Goal: Information Seeking & Learning: Check status

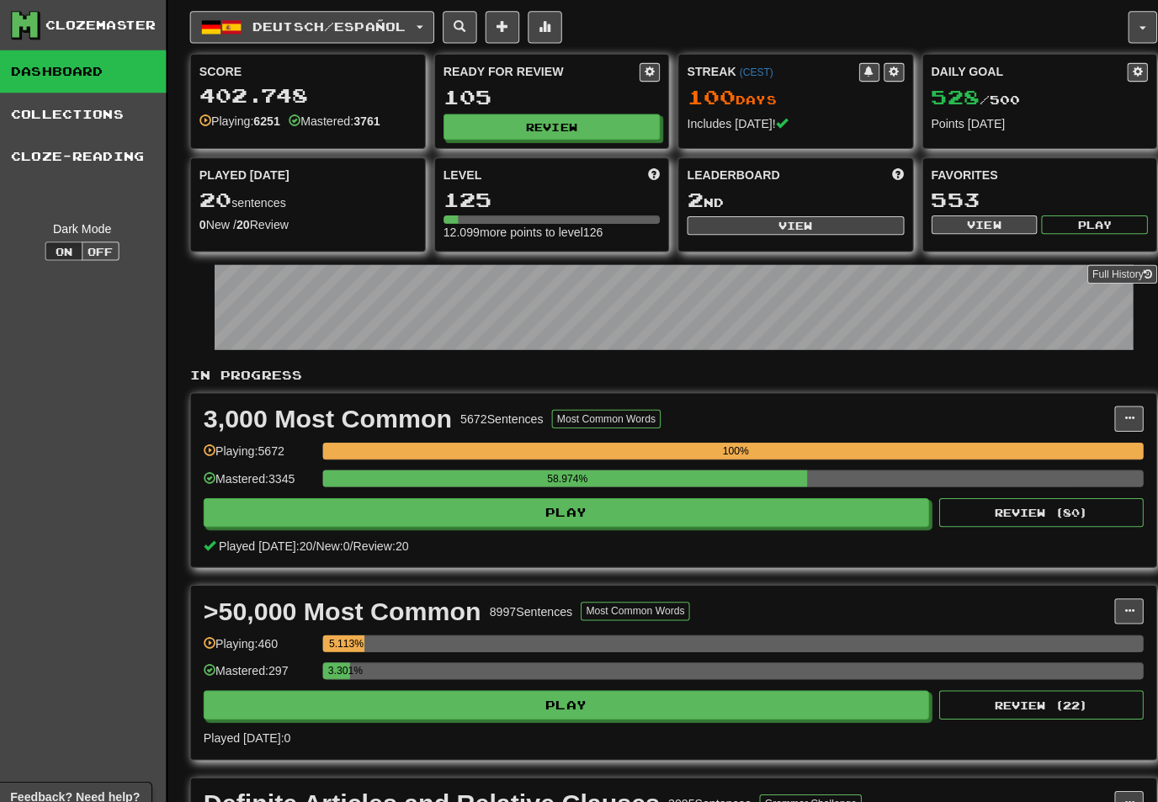
click at [427, 19] on button "Deutsch / Español" at bounding box center [310, 27] width 242 height 32
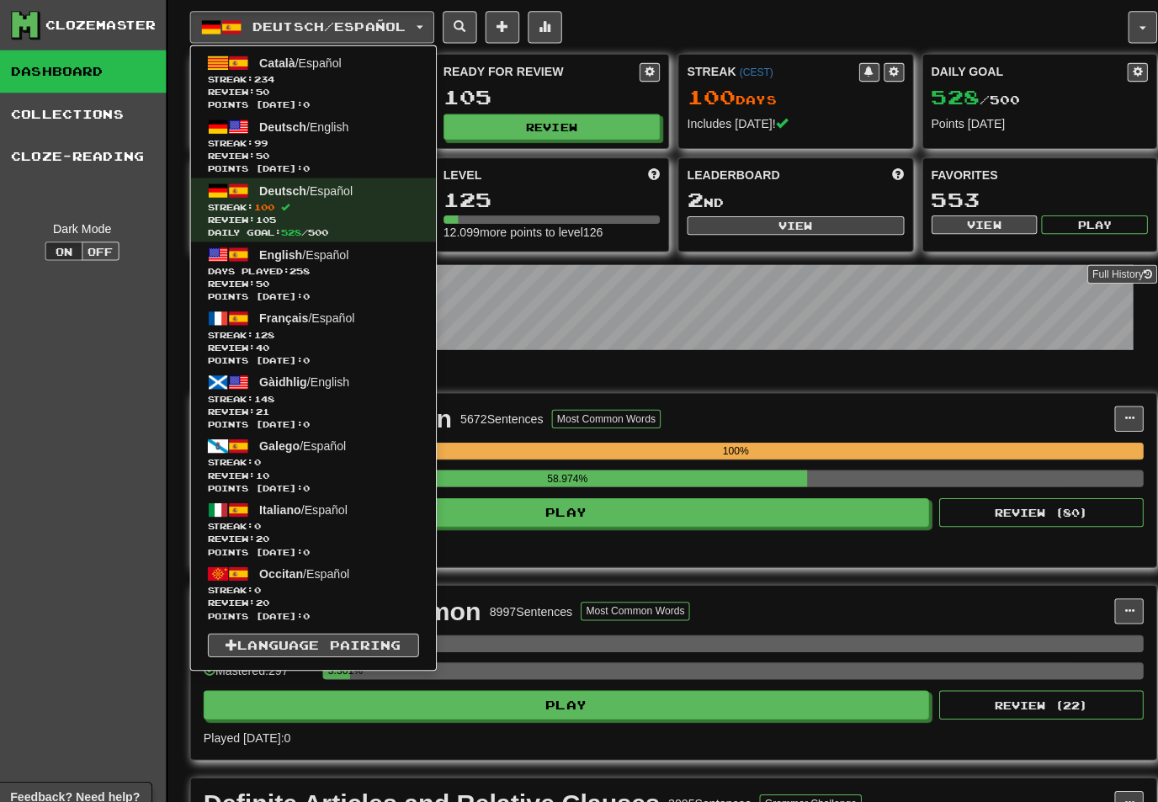
click at [352, 76] on span "Streak: 234" at bounding box center [311, 78] width 209 height 13
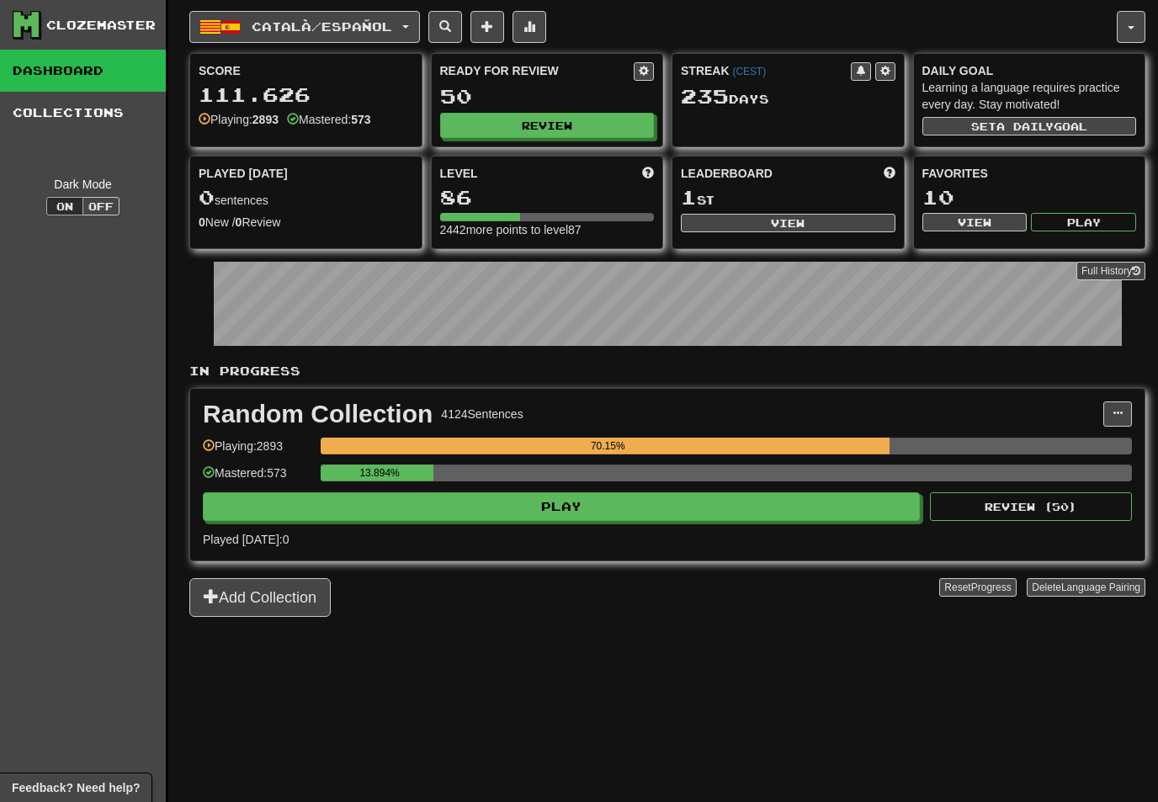
click at [290, 594] on button "Add Collection" at bounding box center [259, 597] width 141 height 39
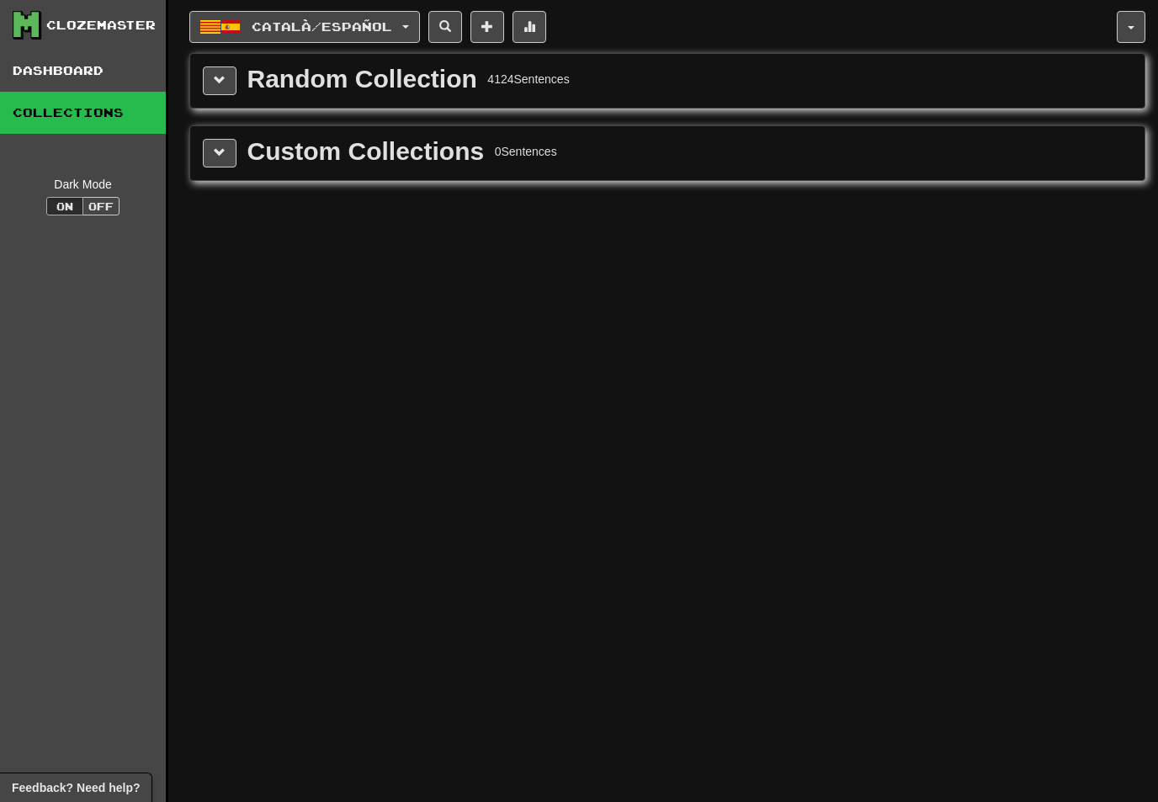
click at [227, 79] on button at bounding box center [220, 81] width 34 height 29
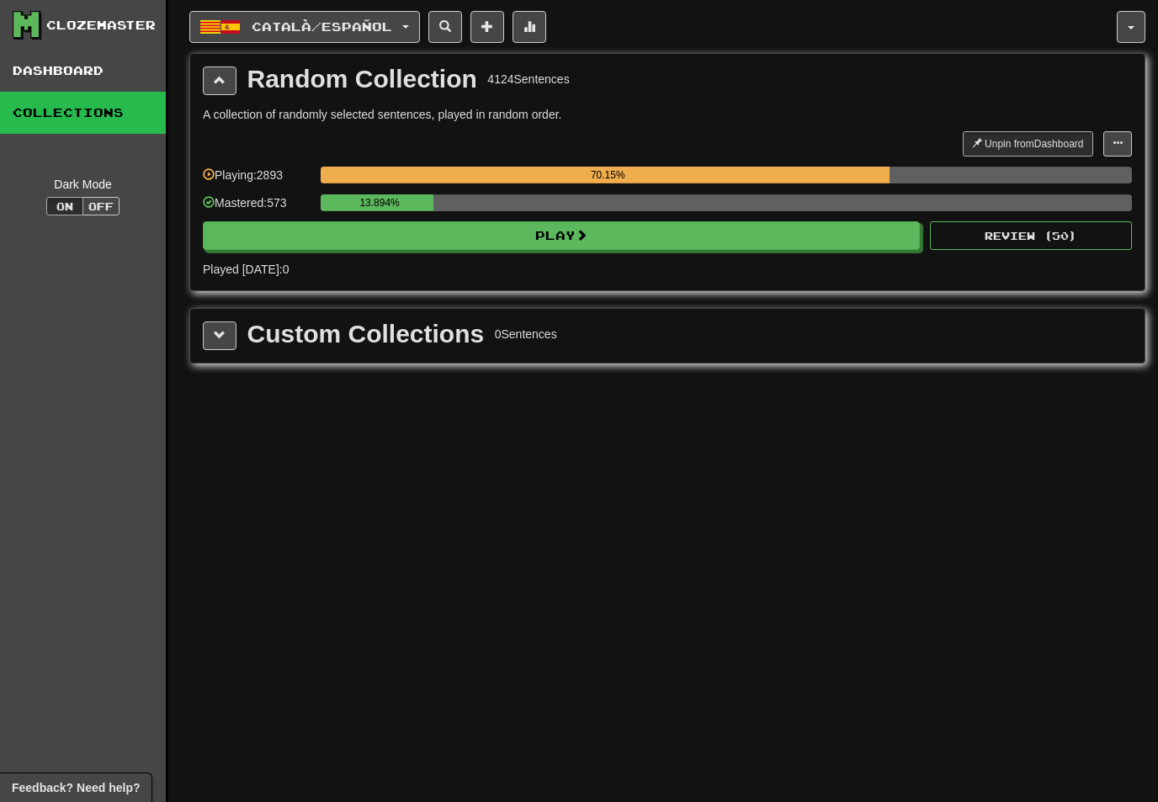
click at [226, 333] on button at bounding box center [220, 336] width 34 height 29
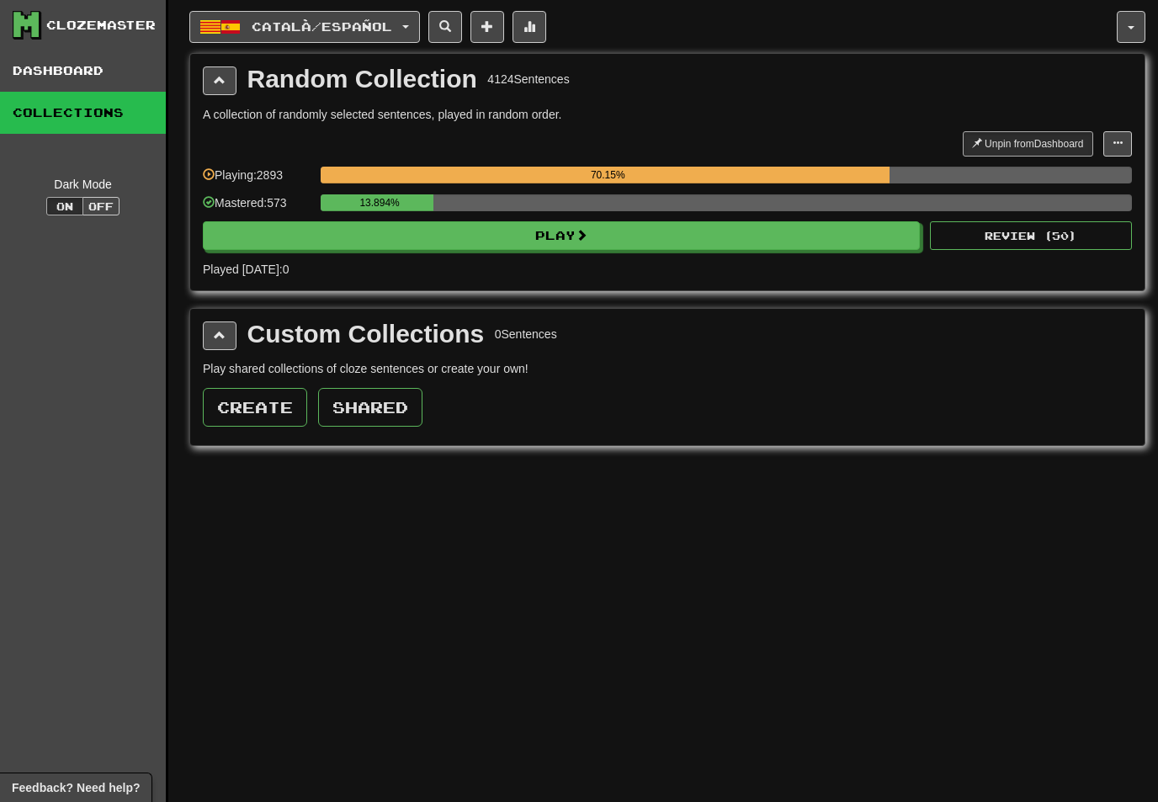
click at [403, 35] on button "Català / Español" at bounding box center [304, 27] width 231 height 32
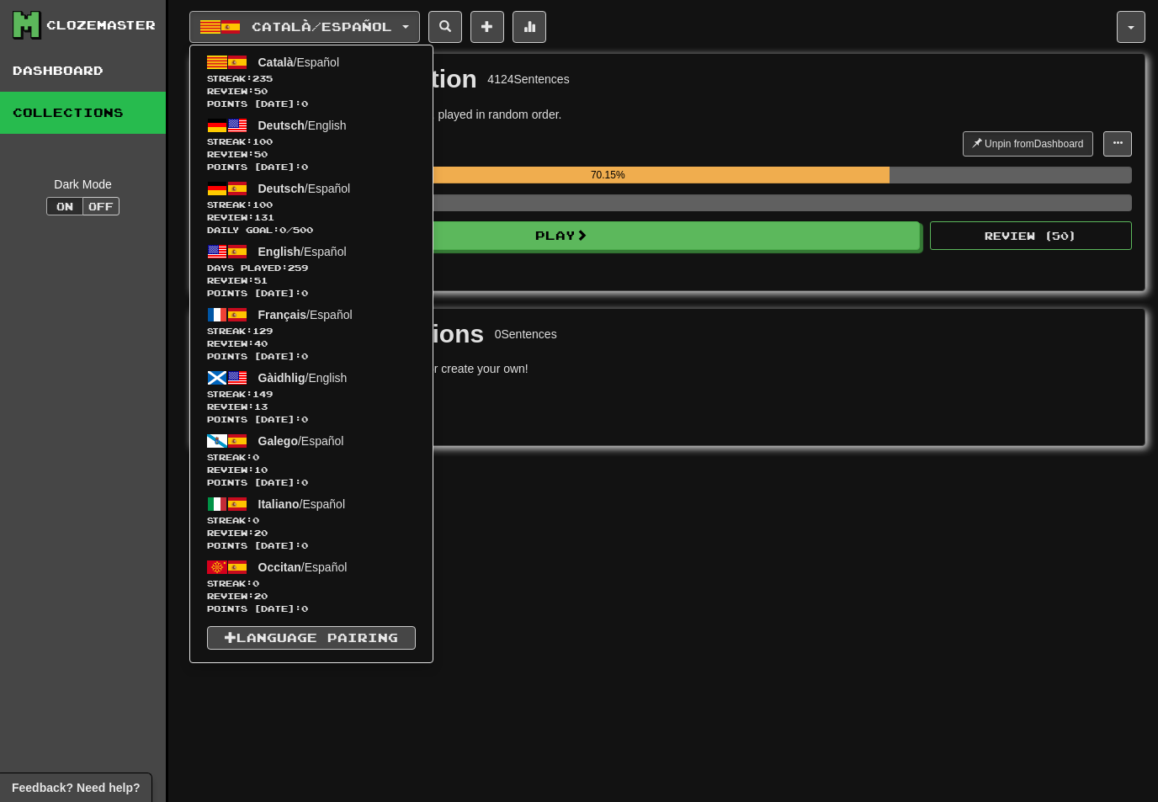
click at [694, 98] on div at bounding box center [579, 401] width 1158 height 802
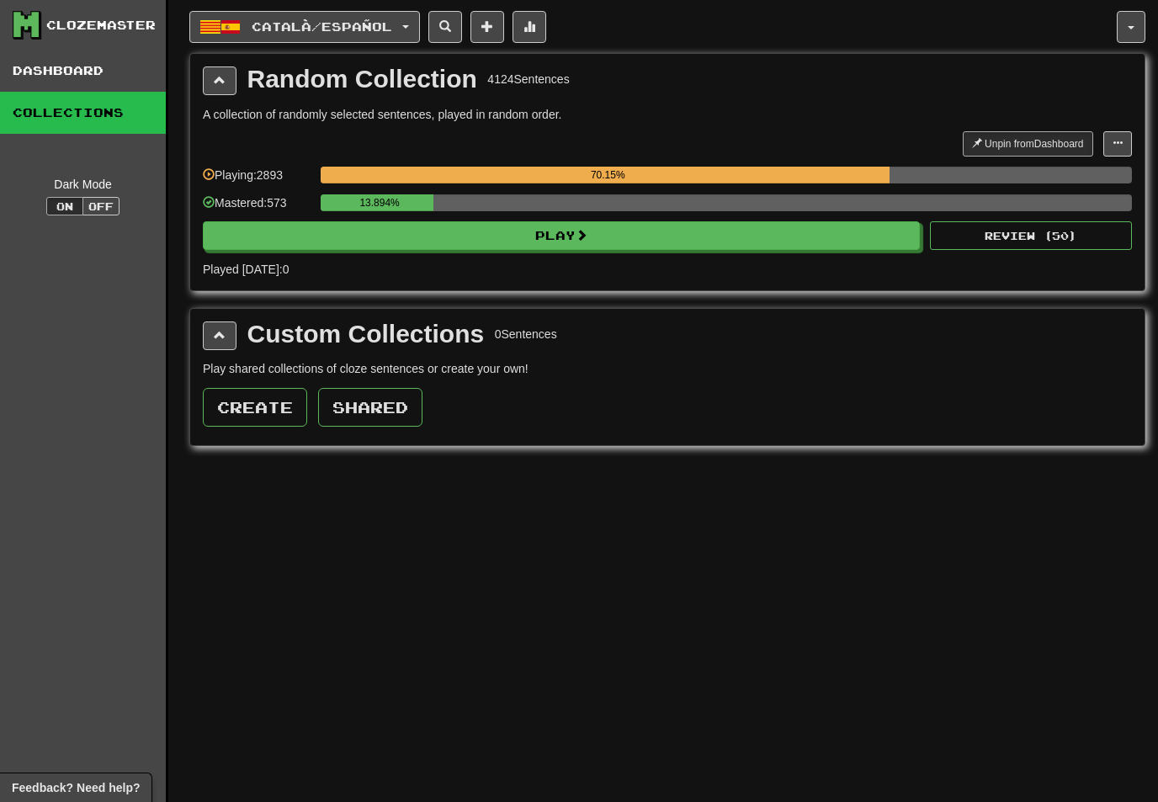
click at [229, 88] on button at bounding box center [220, 81] width 34 height 29
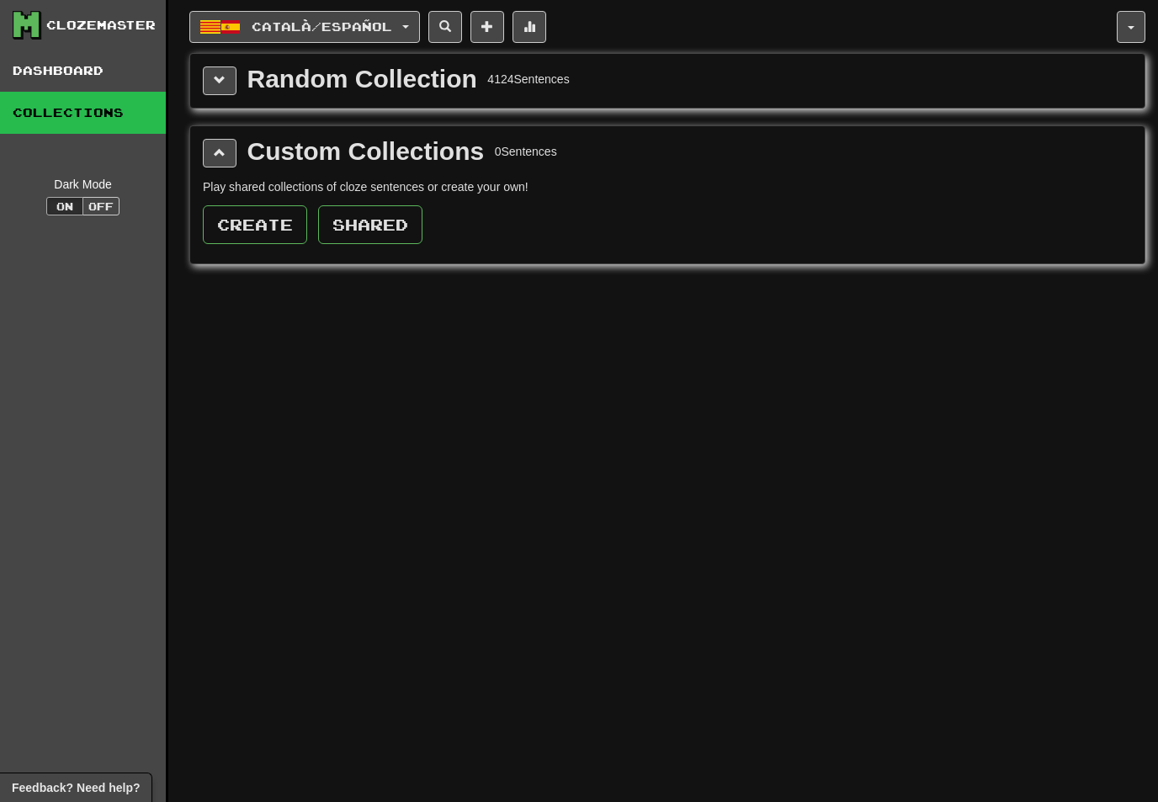
click at [236, 82] on button at bounding box center [220, 81] width 34 height 29
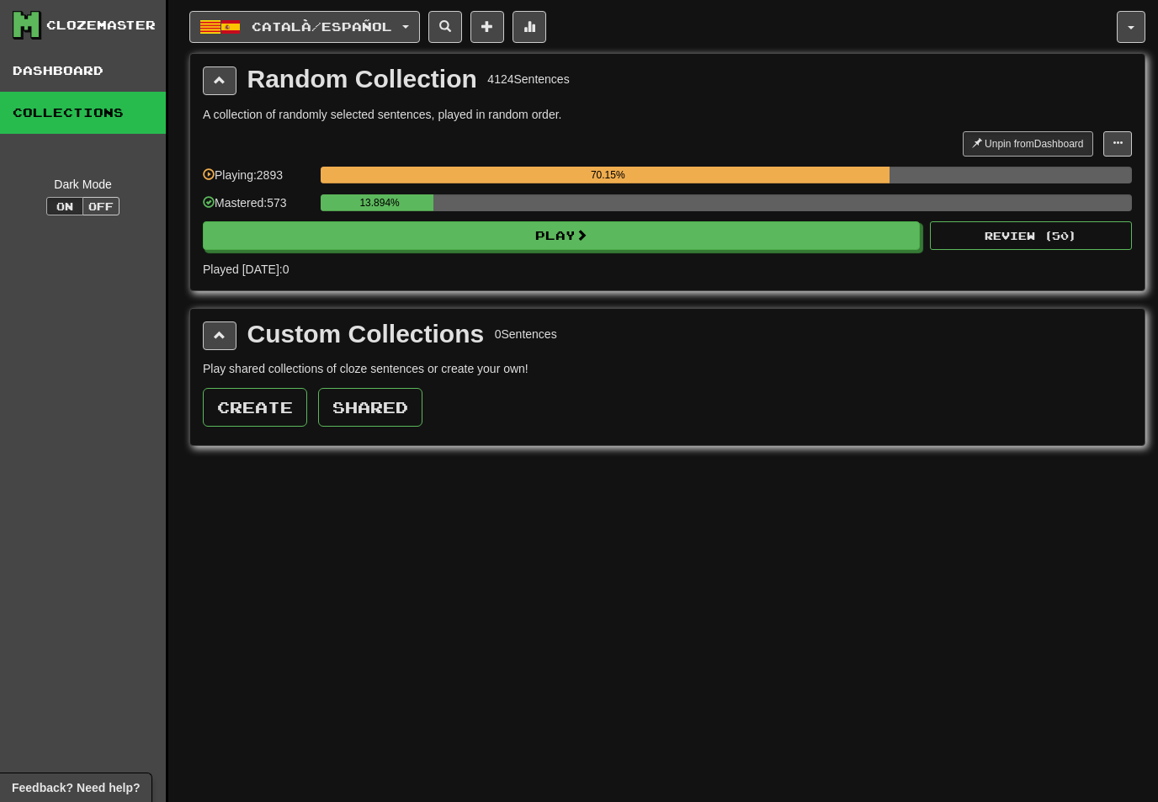
click at [223, 331] on span at bounding box center [220, 335] width 12 height 12
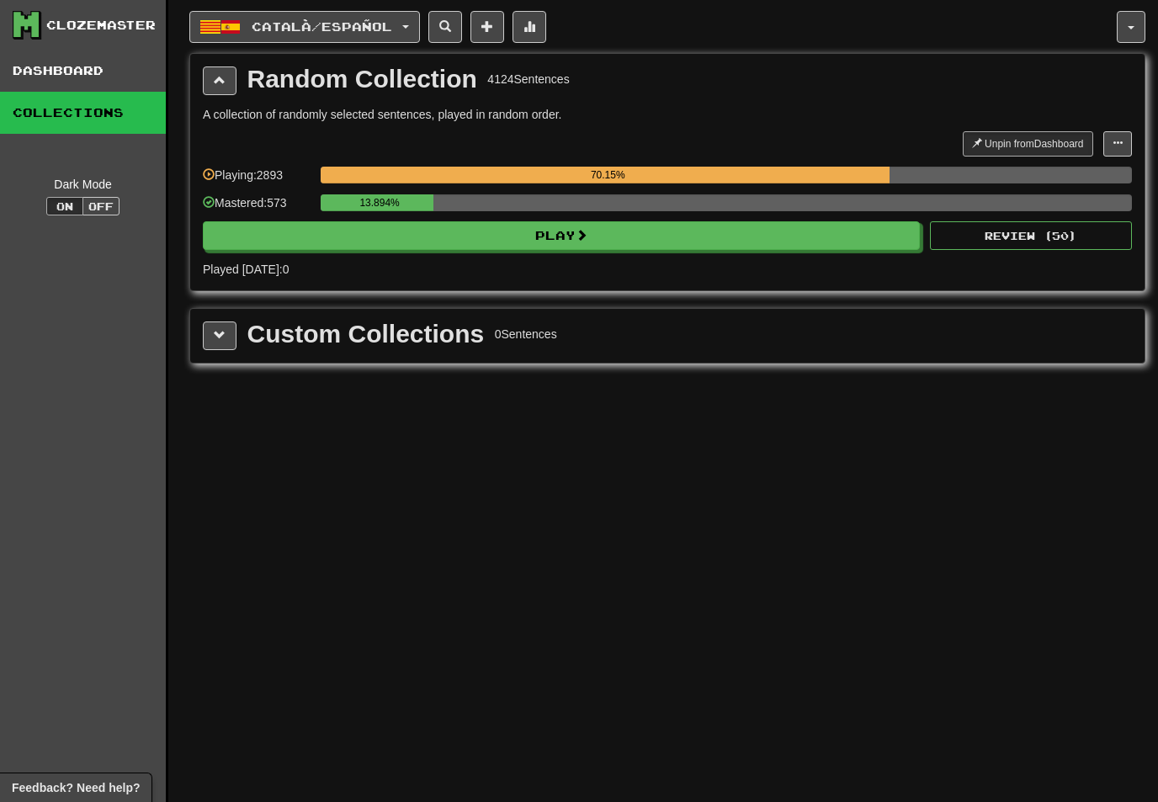
click at [226, 334] on button at bounding box center [220, 336] width 34 height 29
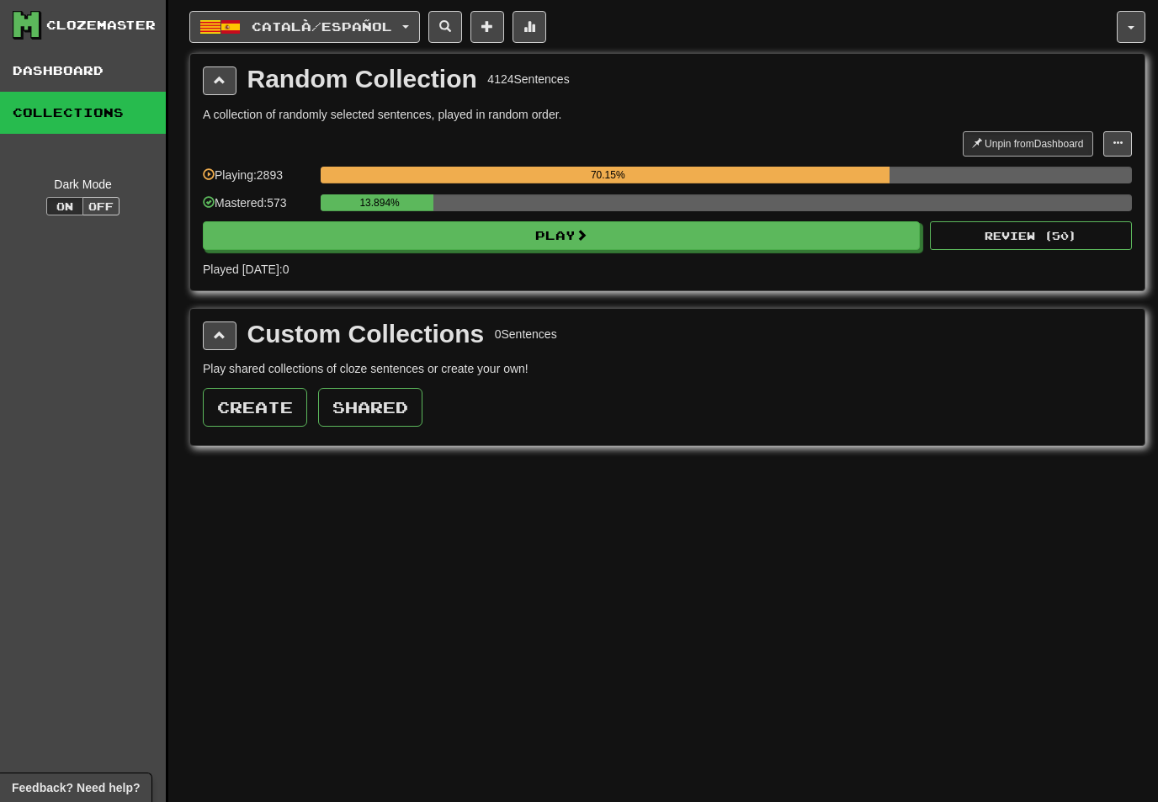
click at [418, 29] on button "Català / Español" at bounding box center [304, 27] width 231 height 32
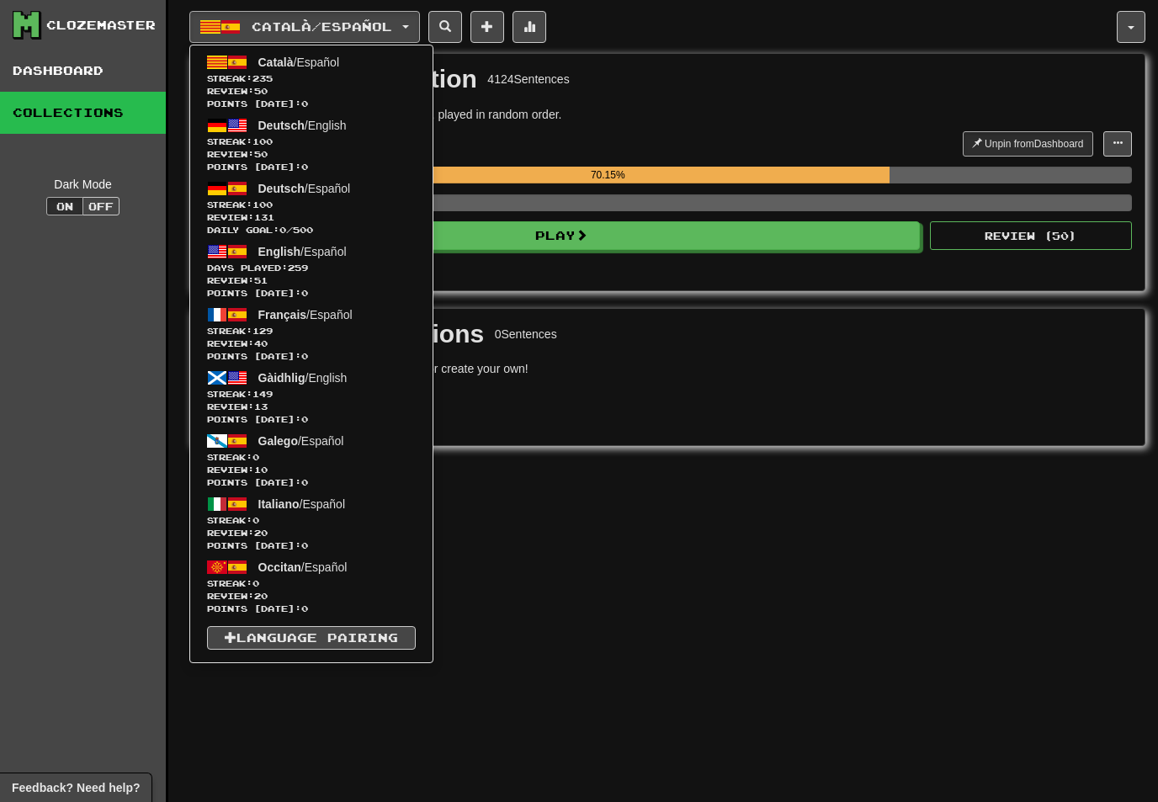
click at [289, 216] on span "Review: 131" at bounding box center [311, 217] width 209 height 13
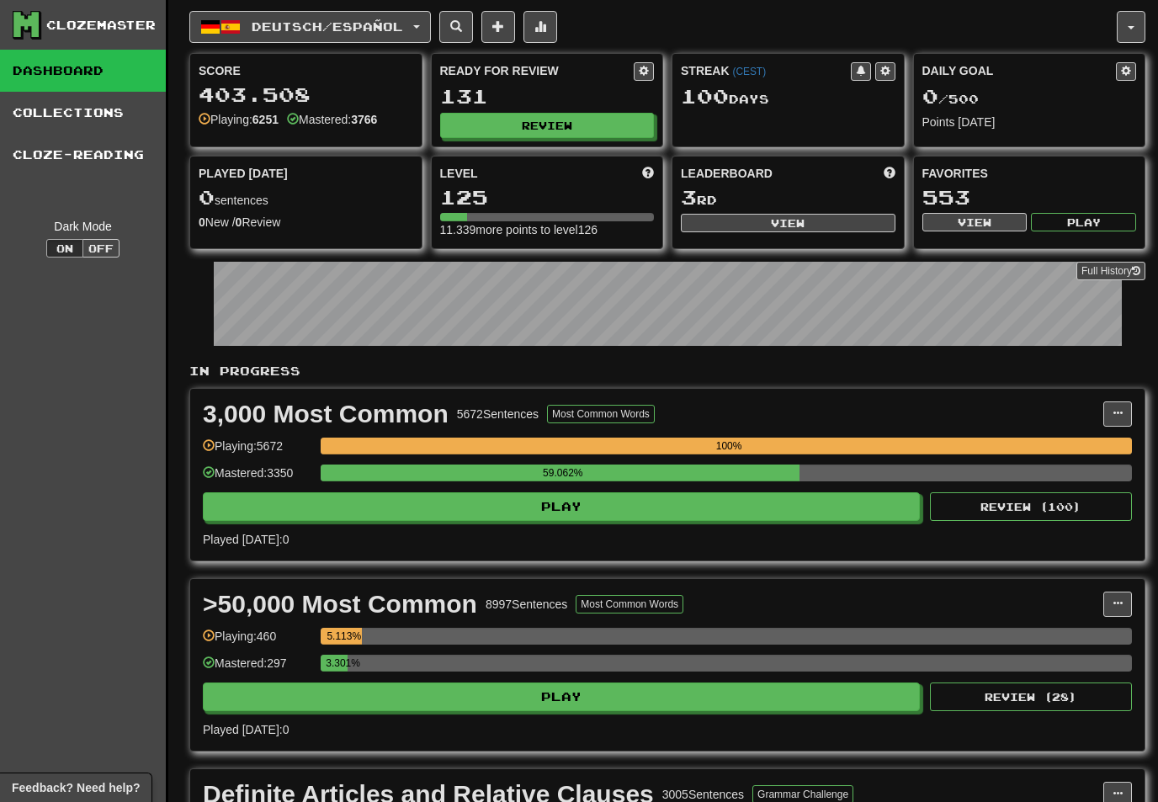
click at [1127, 33] on button "button" at bounding box center [1131, 27] width 29 height 32
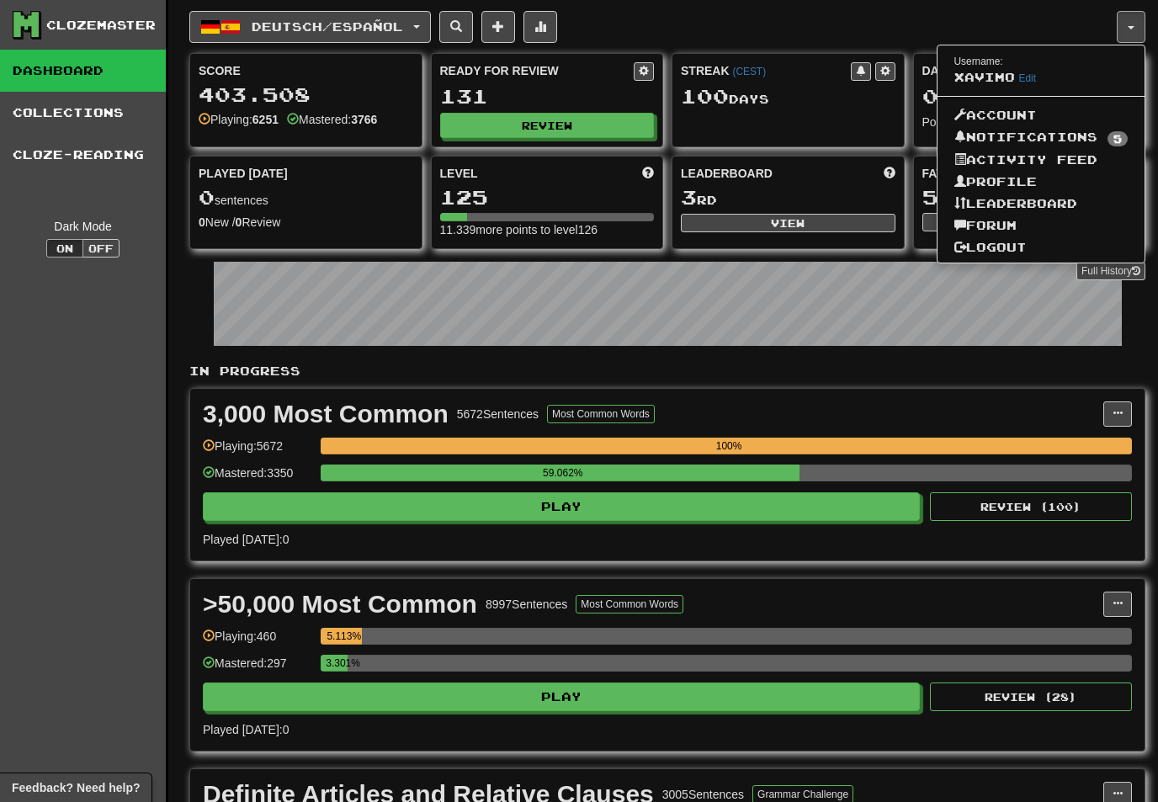
click at [780, 212] on div at bounding box center [579, 401] width 1158 height 802
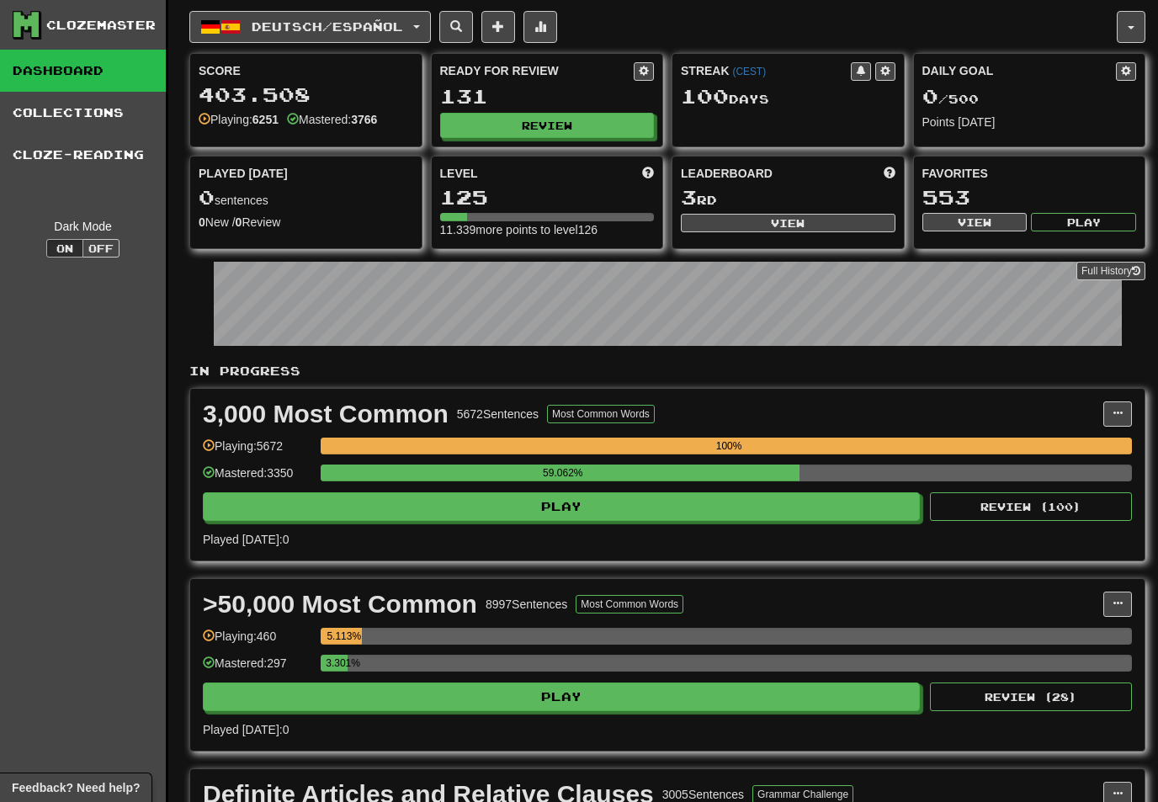
click at [773, 219] on button "View" at bounding box center [788, 223] width 215 height 19
select select "**********"
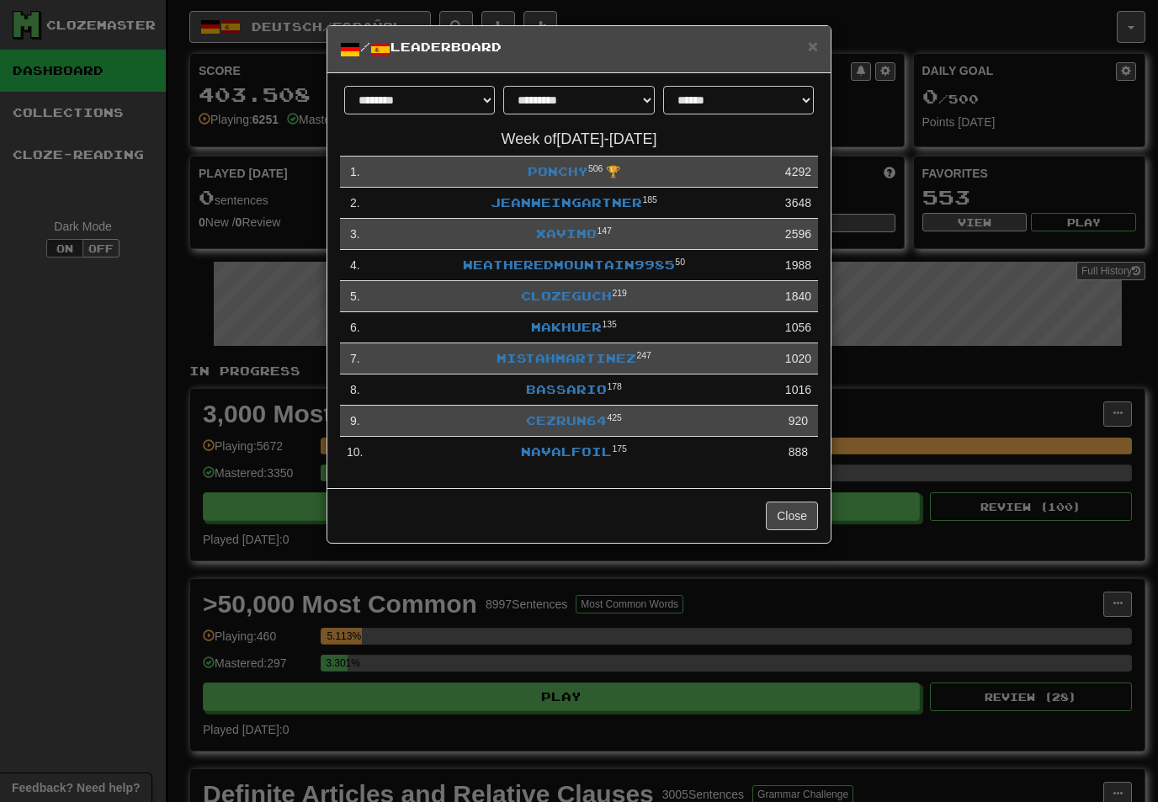
click at [56, 599] on div "**********" at bounding box center [579, 401] width 1158 height 802
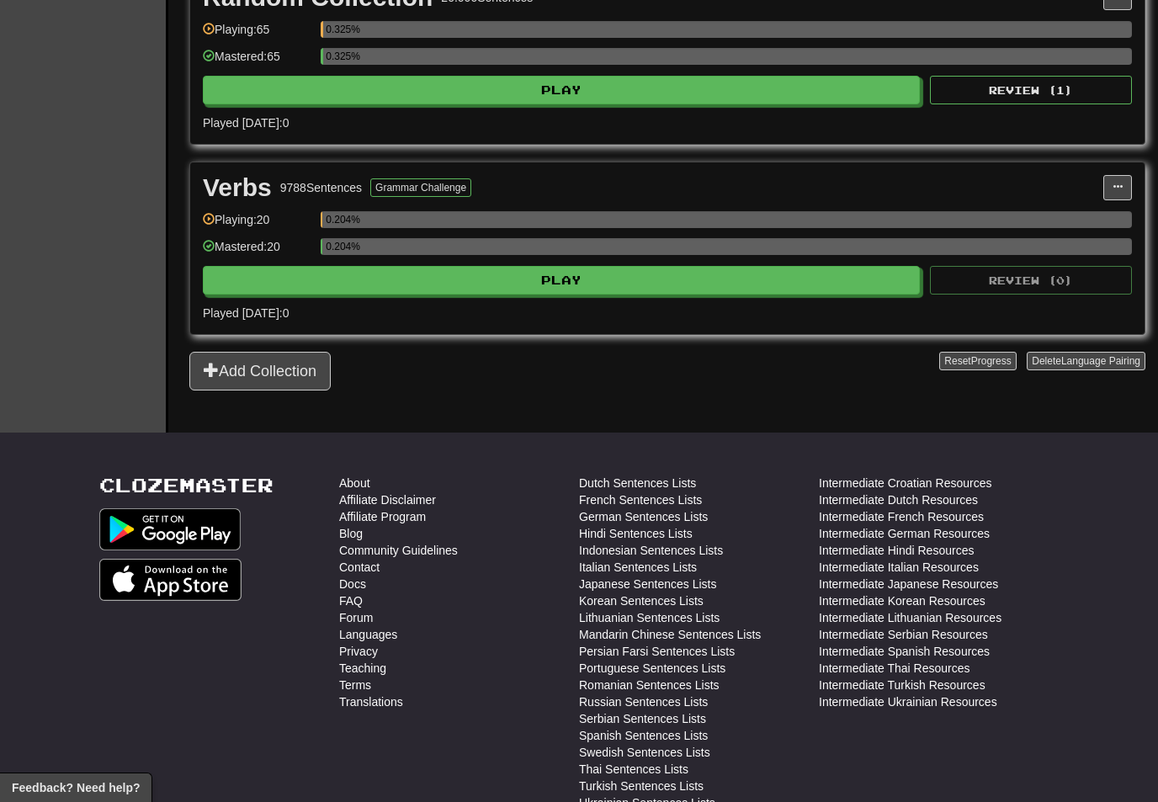
scroll to position [1524, 0]
